Goal: Book appointment/travel/reservation

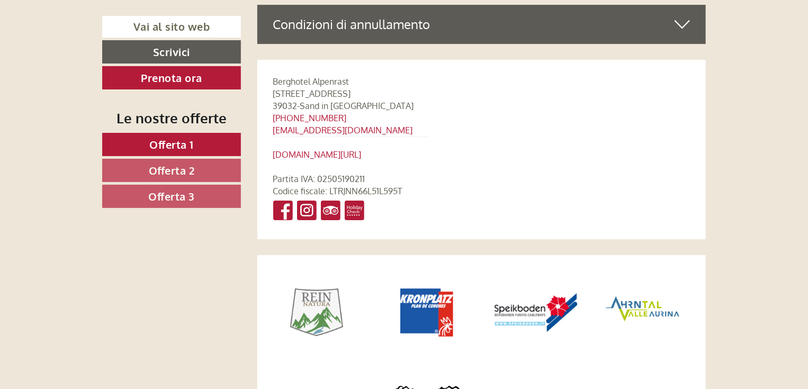
scroll to position [5847, 0]
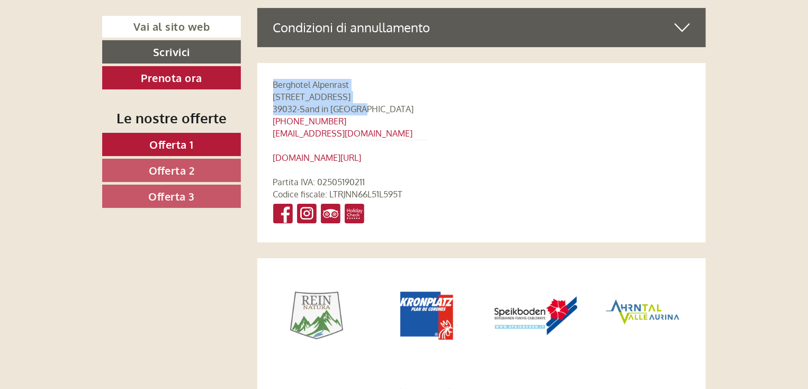
drag, startPoint x: 274, startPoint y: 80, endPoint x: 375, endPoint y: 102, distance: 103.3
click at [375, 102] on div "Berghotel Alpenrast [STREET_ADDRESS] [PHONE_NUMBER] [EMAIL_ADDRESS][DOMAIN_NAME…" at bounding box center [350, 152] width 187 height 179
copy div "Berghotel Alpenrast [STREET_ADDRESS]"
click at [403, 129] on div "Berghotel Alpenrast [STREET_ADDRESS] [PHONE_NUMBER] [EMAIL_ADDRESS][DOMAIN_NAME…" at bounding box center [350, 152] width 187 height 179
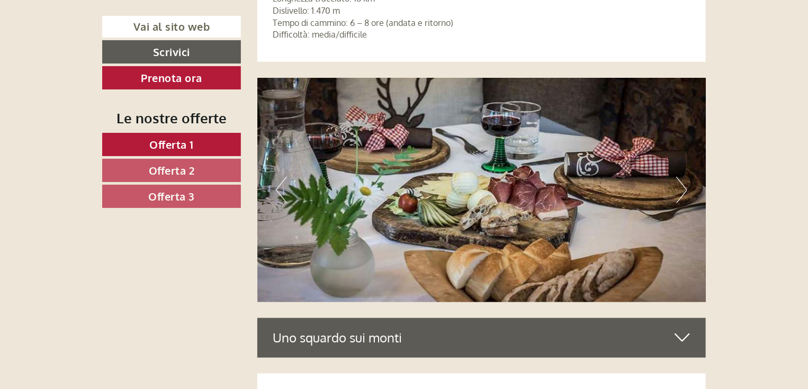
scroll to position [4535, 0]
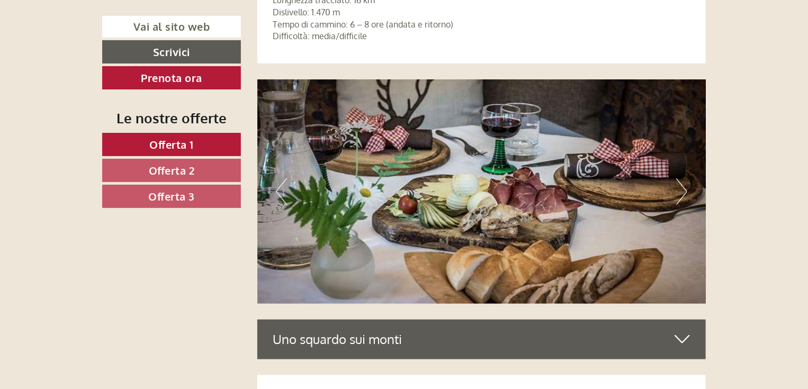
click at [686, 187] on button "Next" at bounding box center [681, 191] width 11 height 26
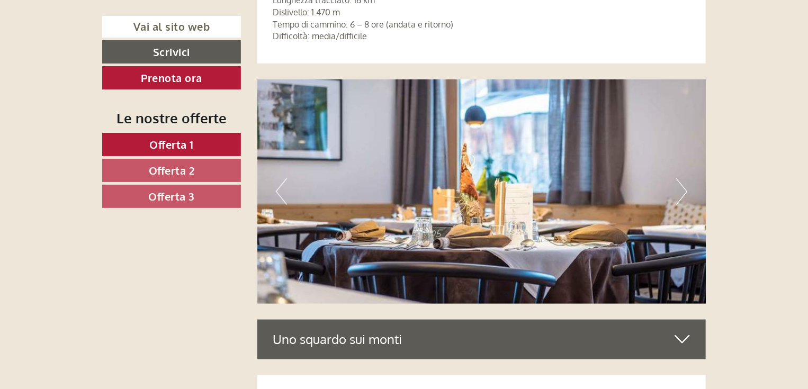
click at [686, 187] on button "Next" at bounding box center [681, 191] width 11 height 26
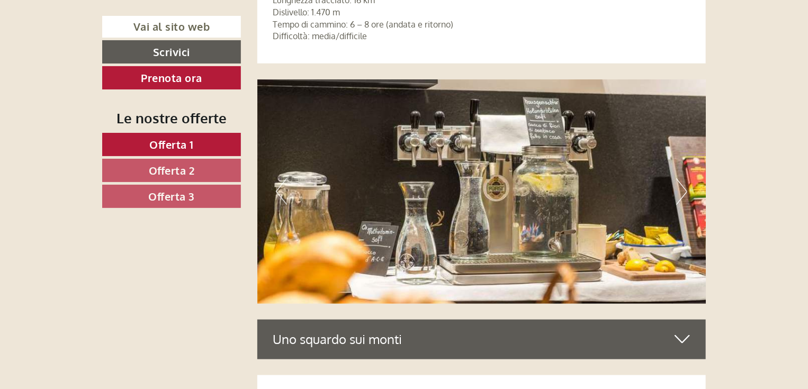
click at [686, 187] on button "Next" at bounding box center [681, 191] width 11 height 26
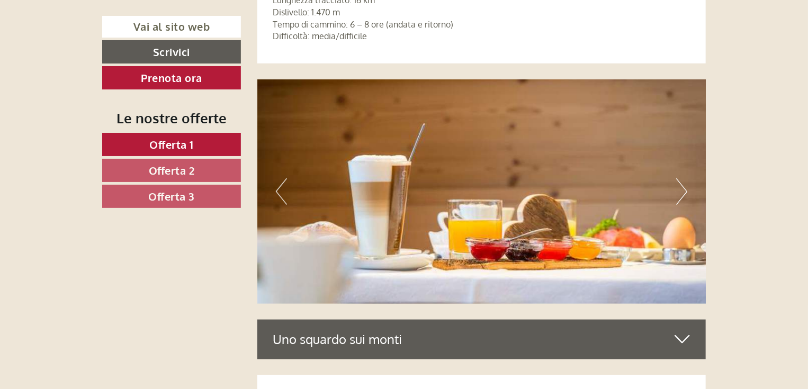
click at [686, 187] on button "Next" at bounding box center [681, 191] width 11 height 26
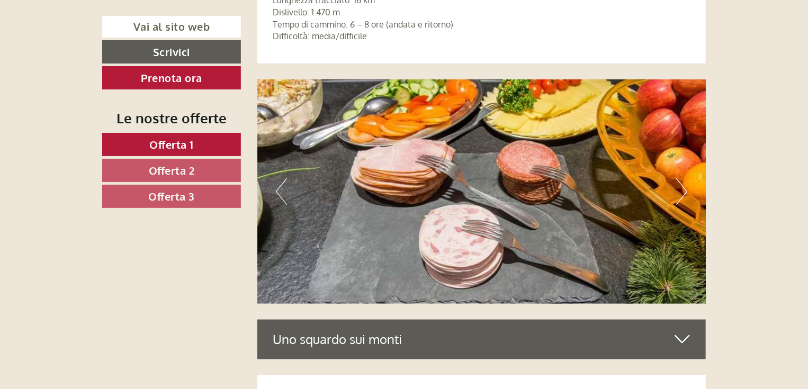
click at [686, 187] on button "Next" at bounding box center [681, 191] width 11 height 26
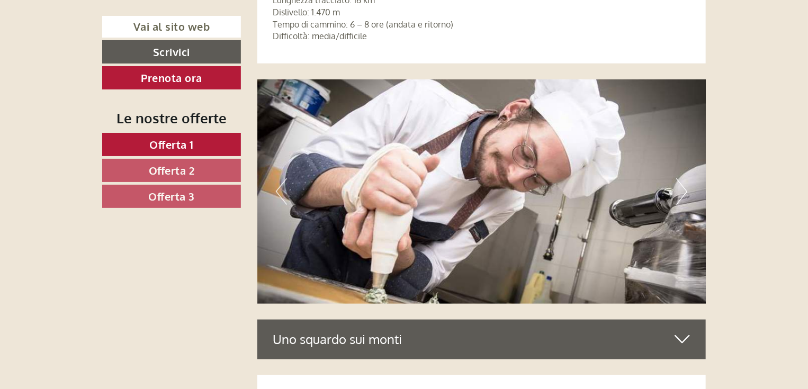
click at [686, 187] on button "Next" at bounding box center [681, 191] width 11 height 26
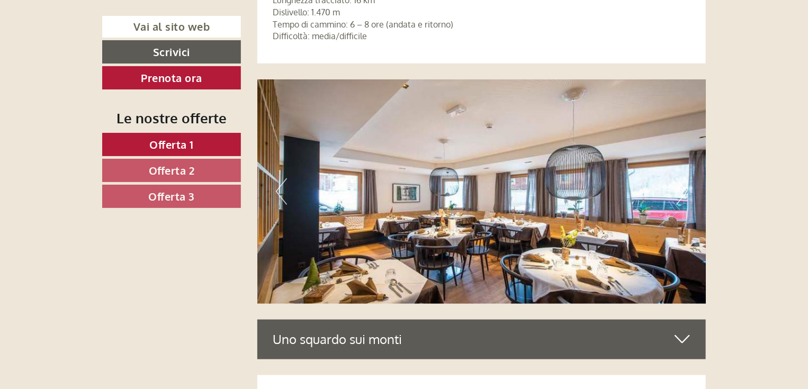
click at [686, 187] on button "Next" at bounding box center [681, 191] width 11 height 26
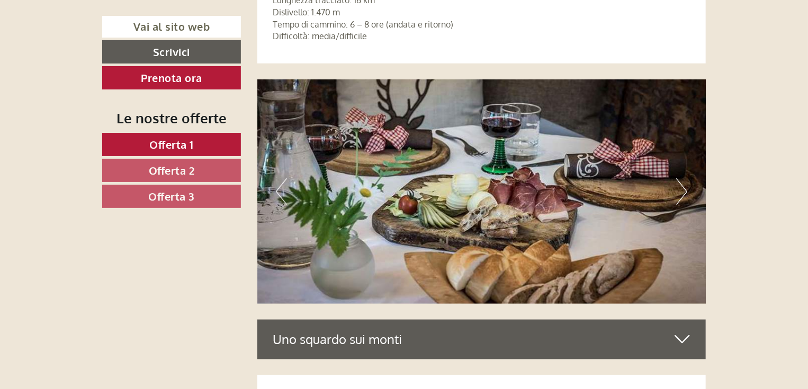
click at [686, 187] on button "Next" at bounding box center [681, 191] width 11 height 26
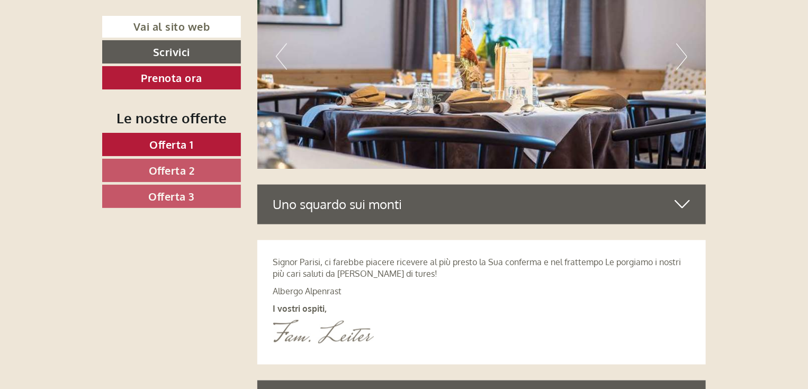
scroll to position [4704, 0]
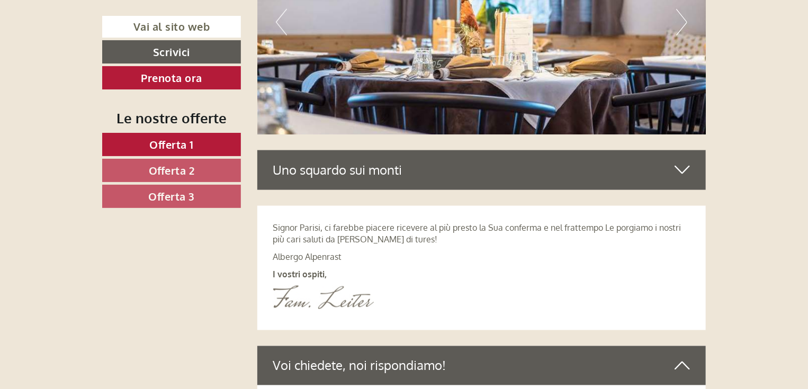
click at [360, 167] on div "Uno squardo sui monti" at bounding box center [481, 169] width 449 height 39
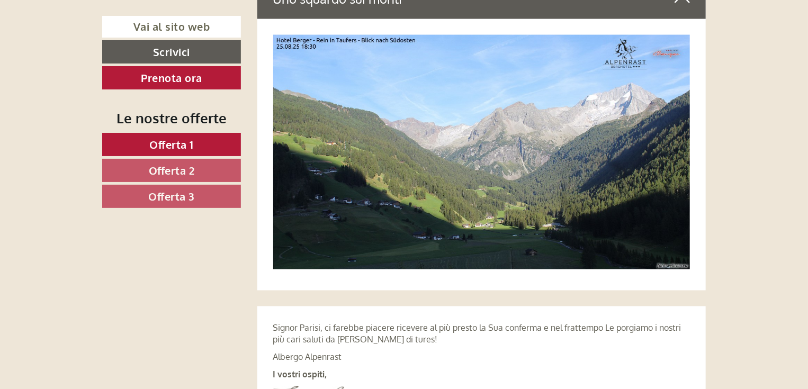
scroll to position [4874, 0]
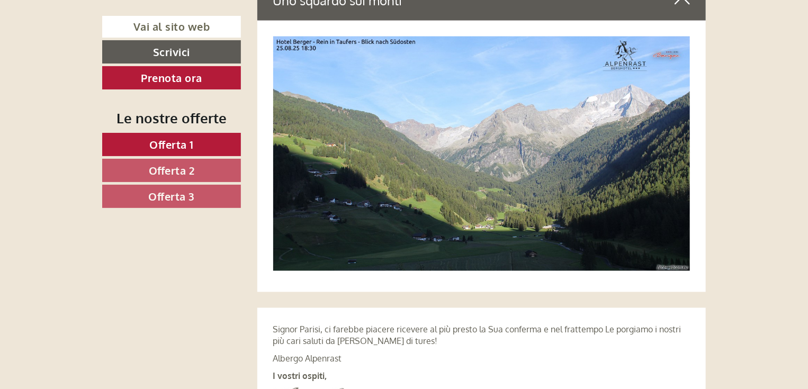
click at [608, 178] on img at bounding box center [481, 154] width 417 height 234
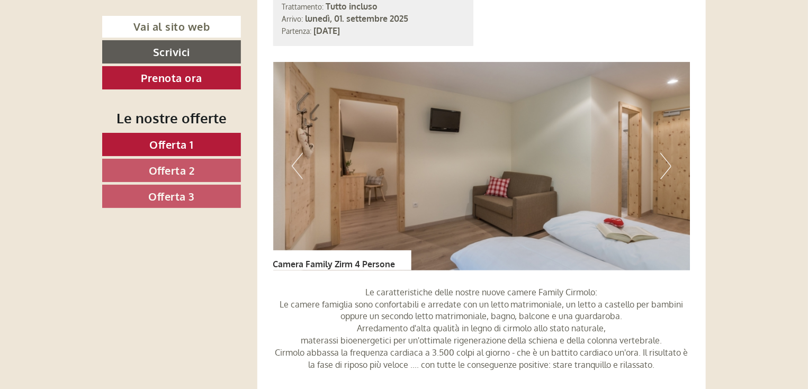
scroll to position [2503, 0]
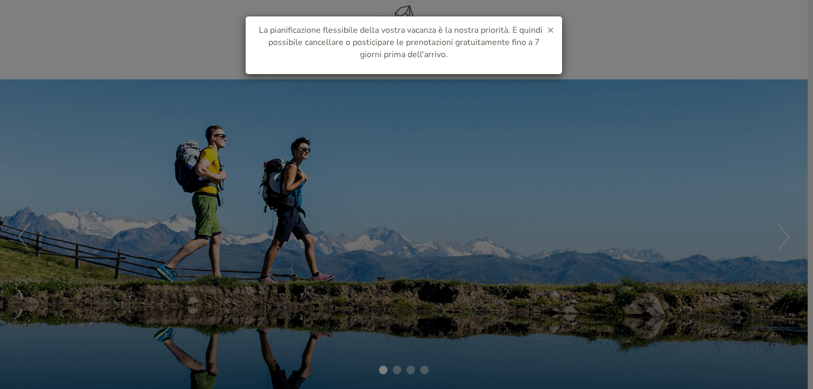
click at [549, 30] on span "×" at bounding box center [550, 29] width 7 height 15
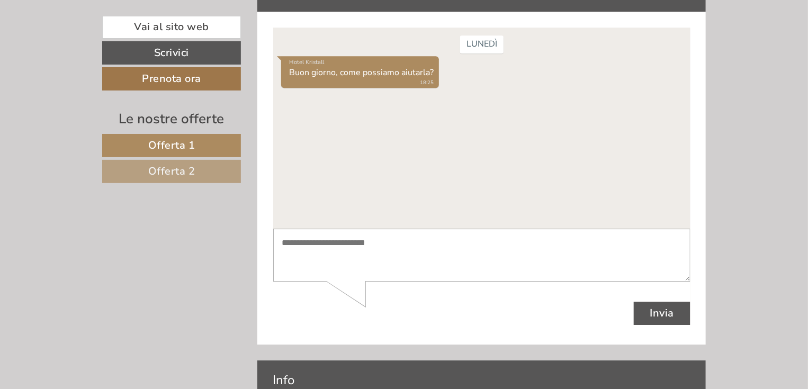
scroll to position [3641, 0]
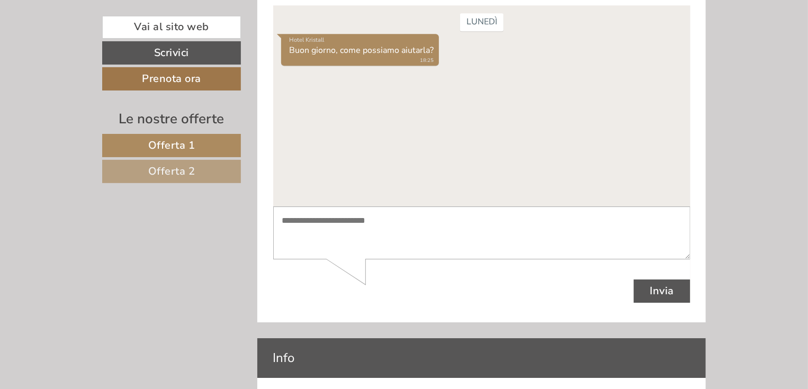
click at [307, 223] on textarea at bounding box center [481, 232] width 417 height 53
type textarea "*"
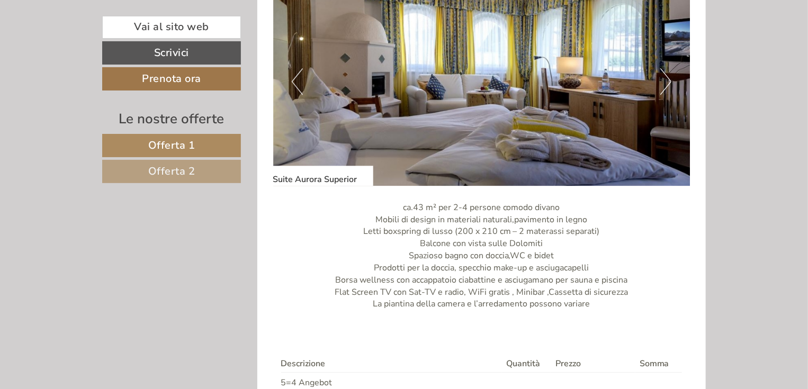
scroll to position [1482, 0]
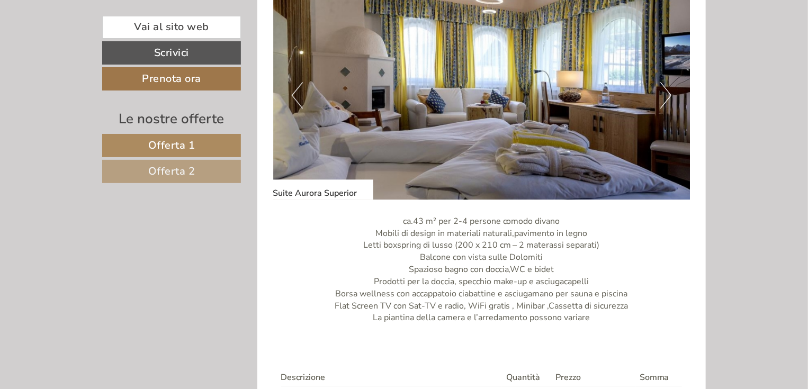
click at [665, 98] on button "Next" at bounding box center [665, 95] width 11 height 26
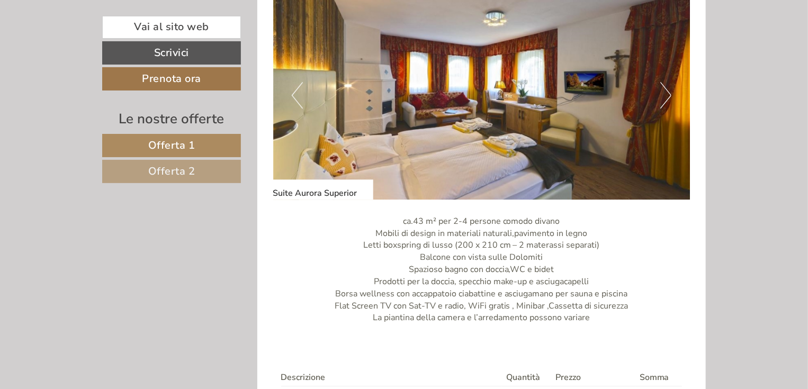
click at [665, 98] on button "Next" at bounding box center [665, 95] width 11 height 26
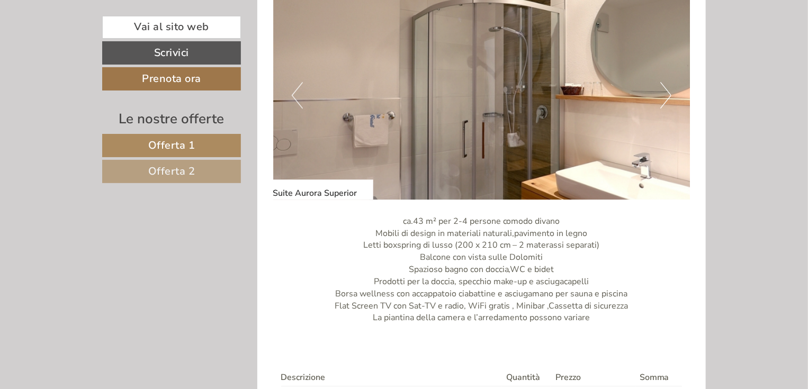
click at [665, 98] on button "Next" at bounding box center [665, 95] width 11 height 26
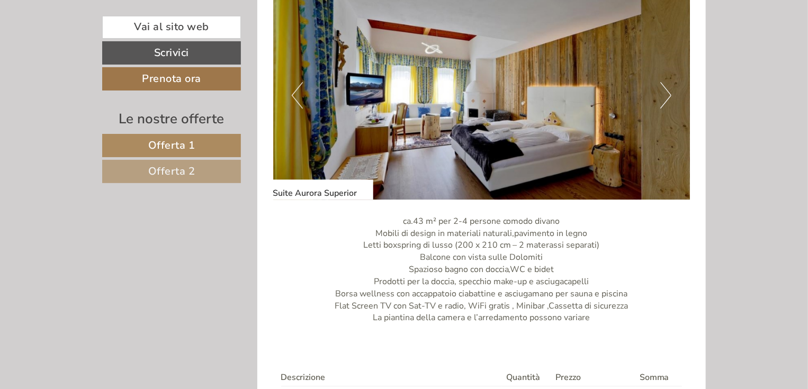
click at [665, 98] on button "Next" at bounding box center [665, 95] width 11 height 26
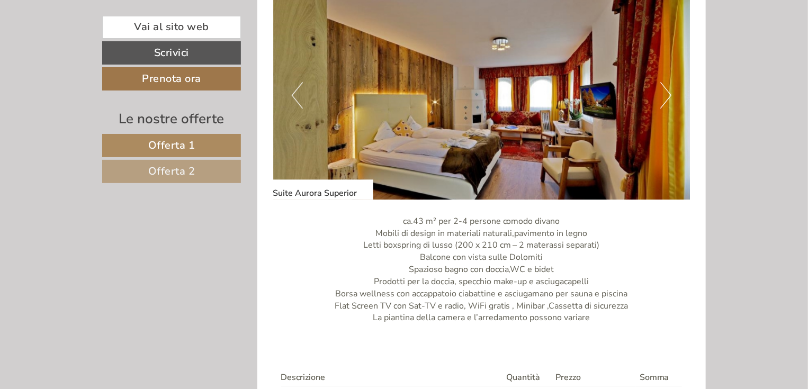
click at [665, 98] on button "Next" at bounding box center [665, 95] width 11 height 26
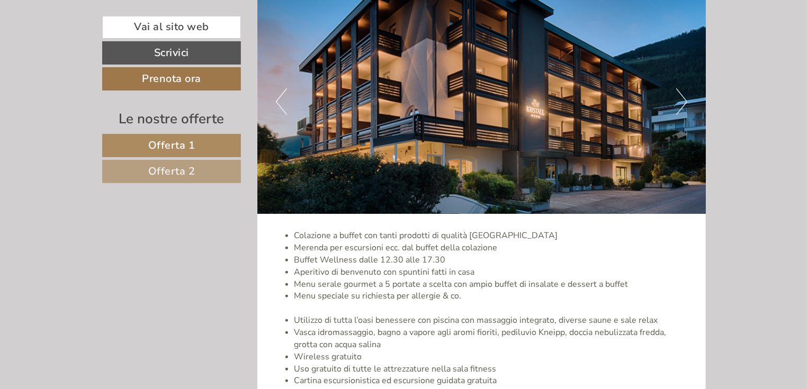
scroll to position [2117, 0]
